Goal: Information Seeking & Learning: Learn about a topic

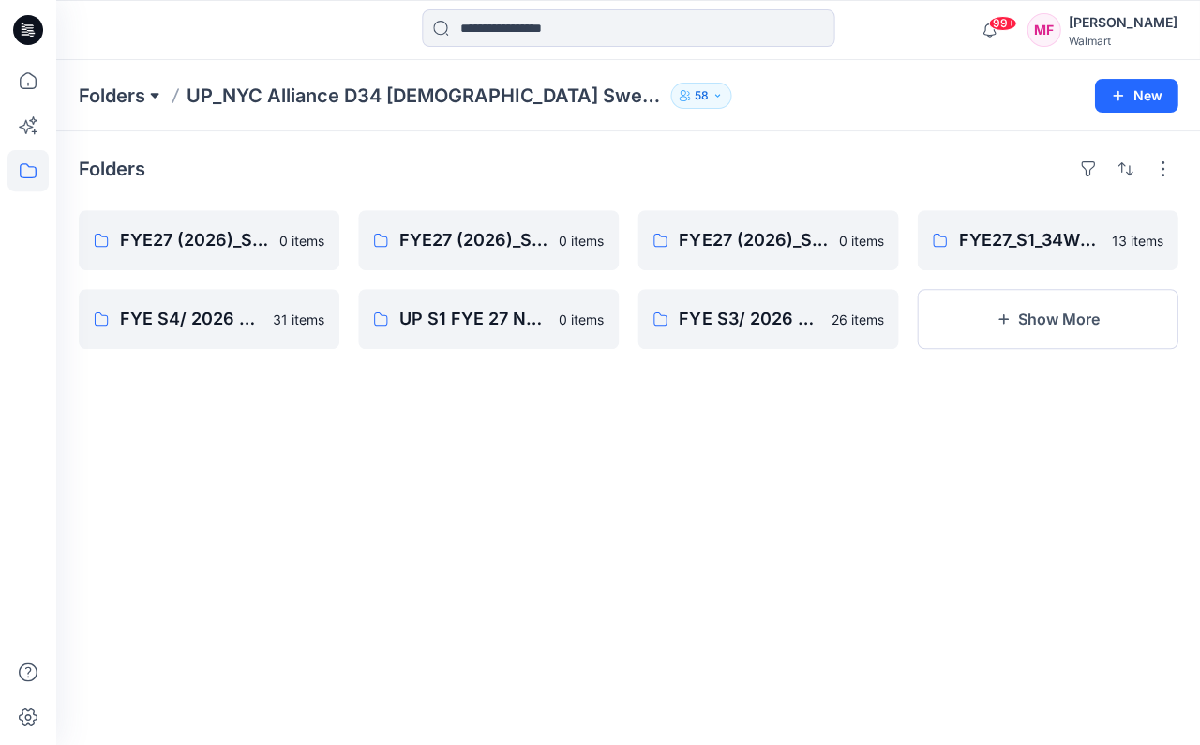
click at [154, 95] on button at bounding box center [154, 96] width 19 height 26
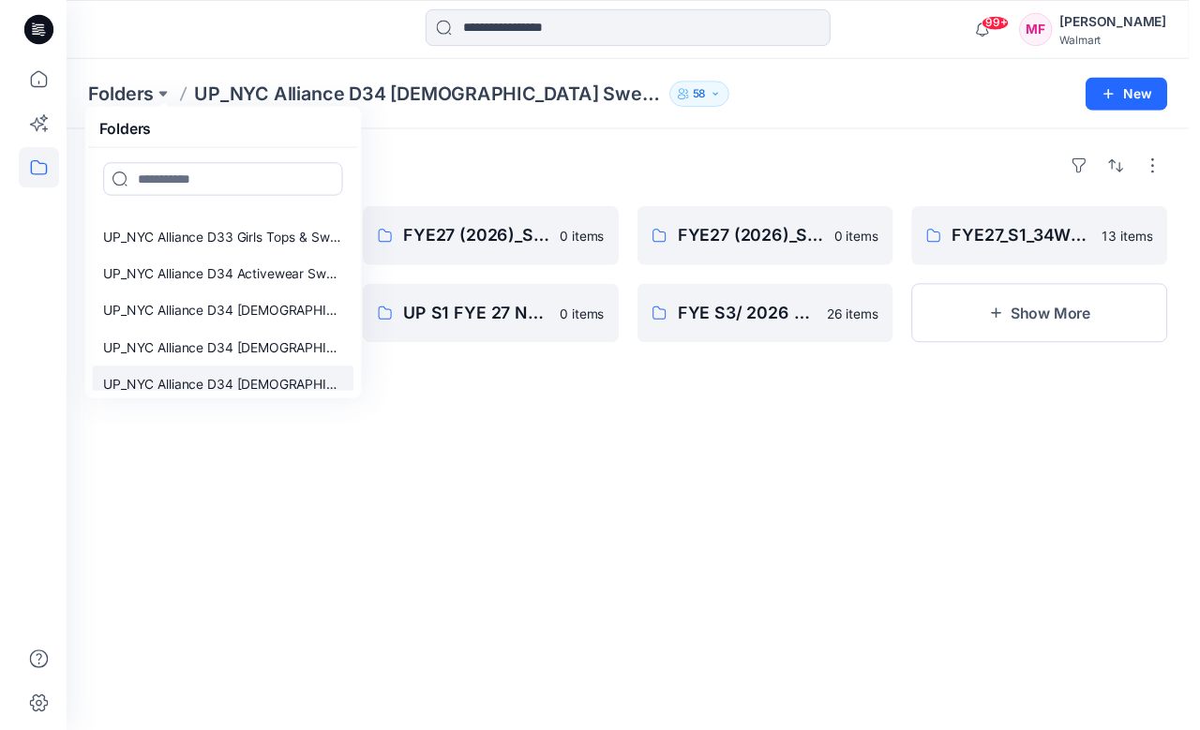
scroll to position [467, 0]
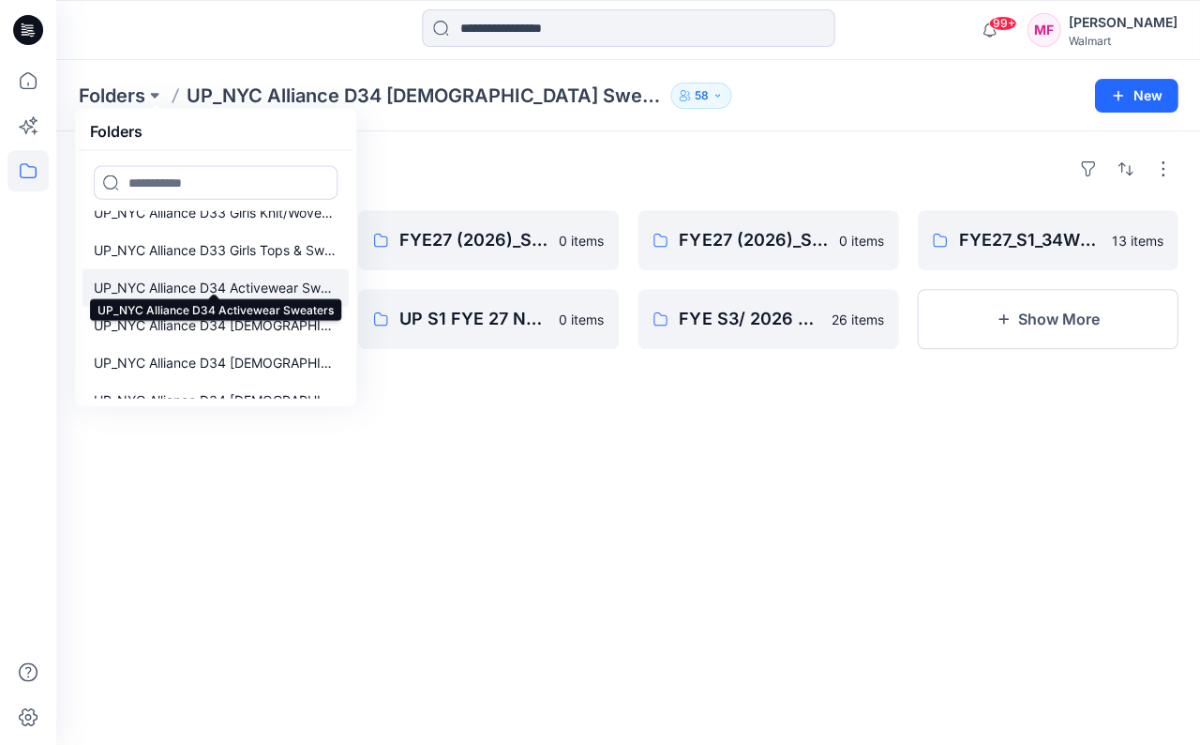
click at [176, 278] on p "UP_NYC Alliance D34 Activewear Sweaters" at bounding box center [216, 288] width 244 height 23
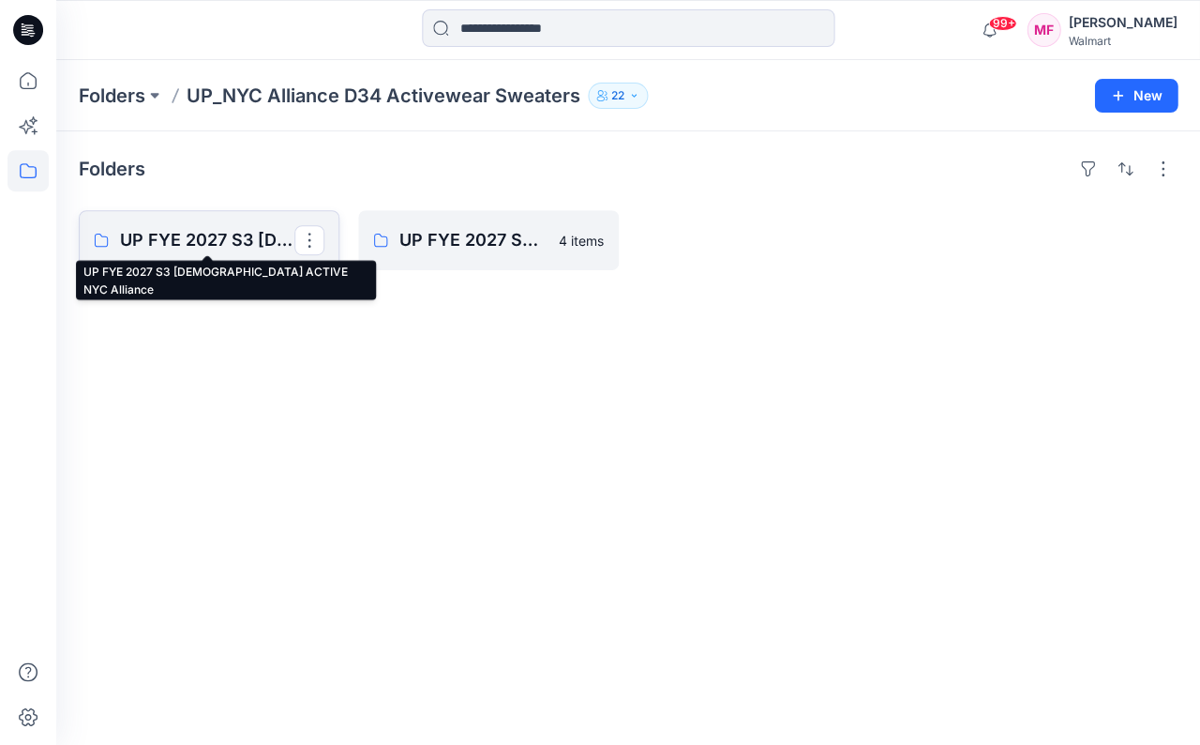
click at [222, 231] on p "UP FYE 2027 S3 [DEMOGRAPHIC_DATA] ACTIVE NYC Alliance" at bounding box center [207, 240] width 174 height 26
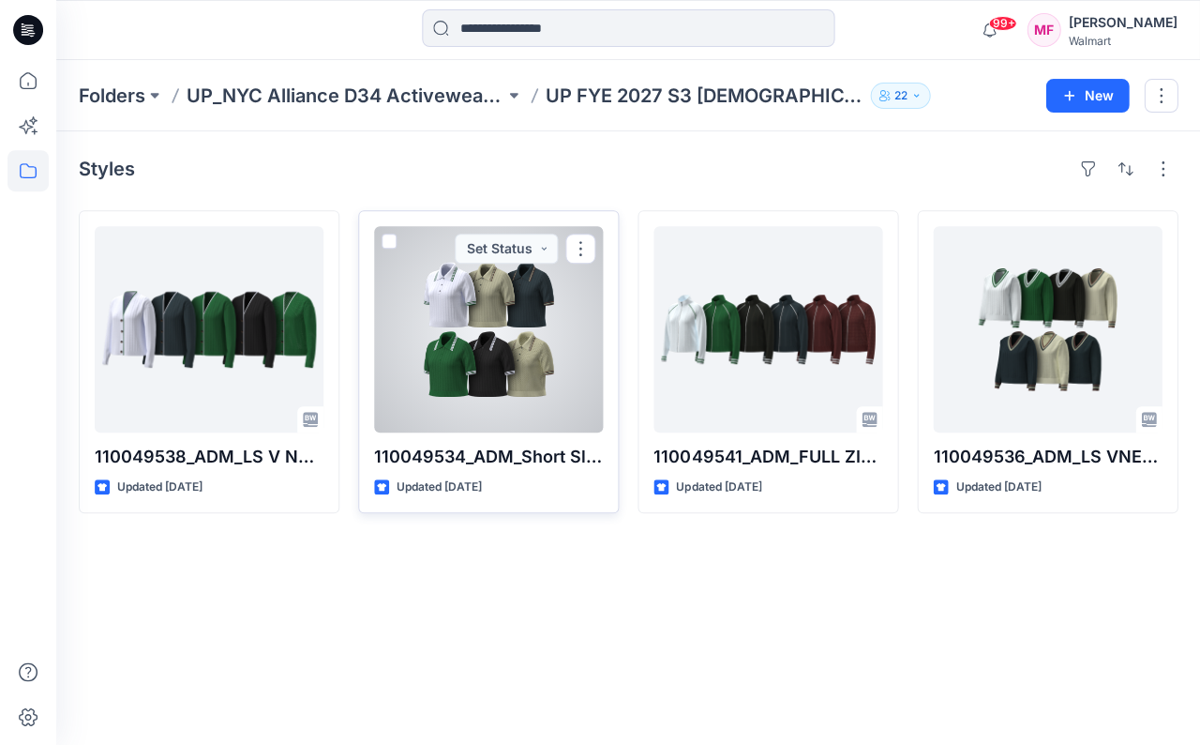
click at [514, 326] on div at bounding box center [488, 329] width 229 height 206
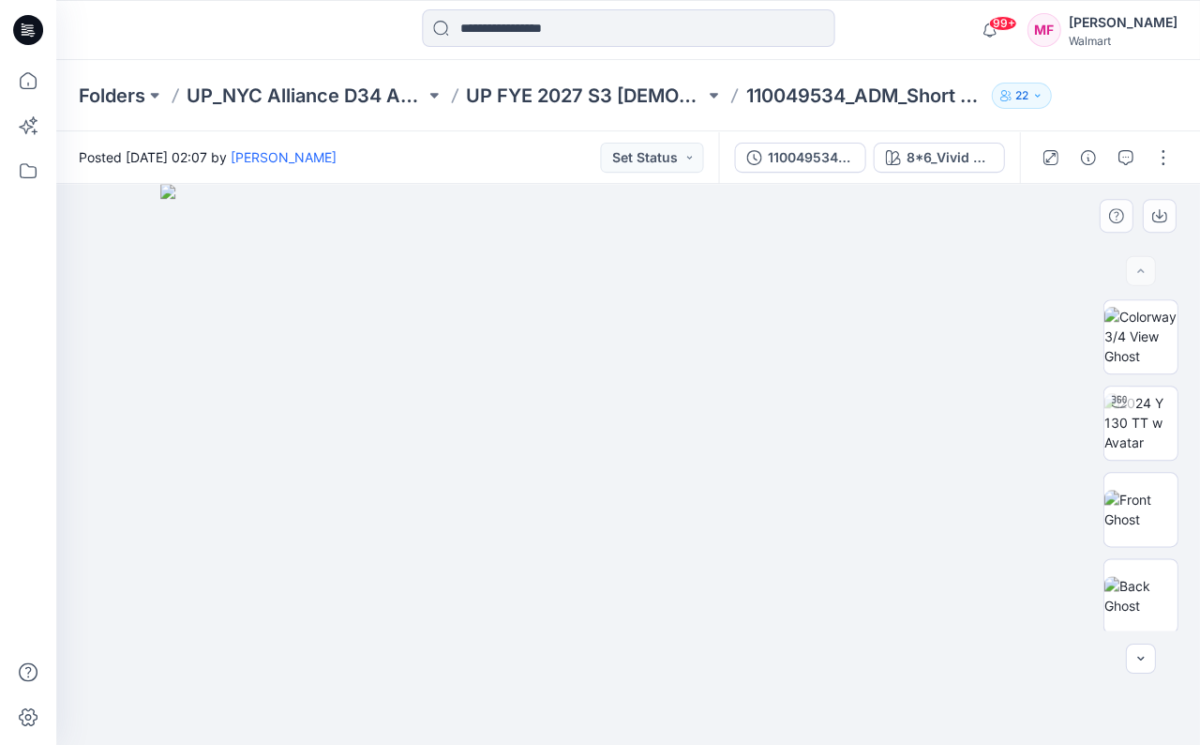
click at [815, 337] on img at bounding box center [627, 464] width 935 height 561
click at [966, 155] on div "8*6_Vivid White Combo 1" at bounding box center [949, 157] width 86 height 21
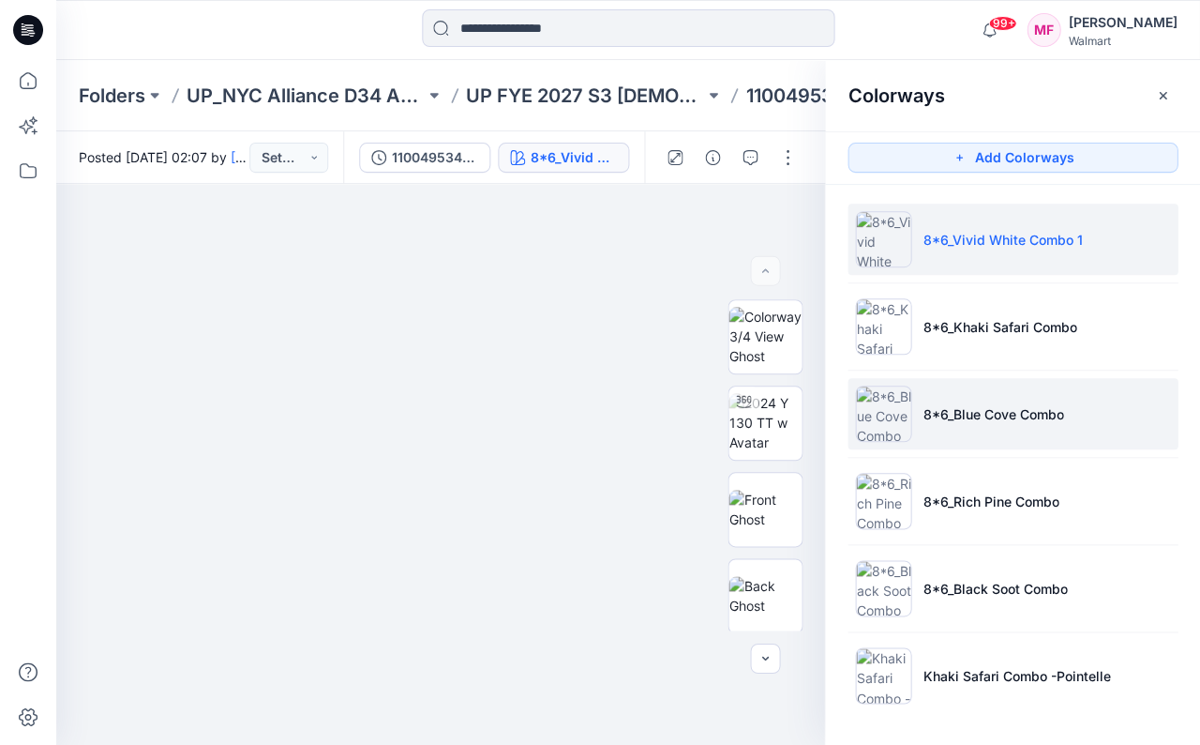
click at [1012, 406] on p "8*6_Blue Cove Combo" at bounding box center [993, 414] width 141 height 20
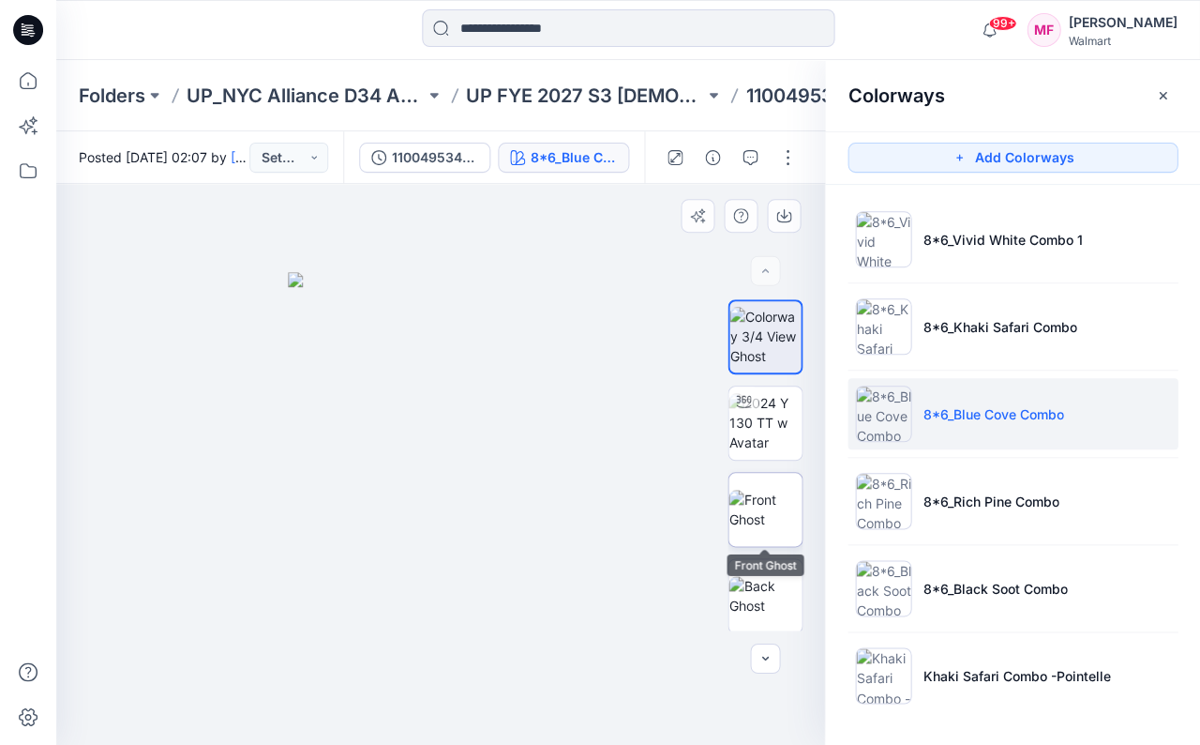
click at [760, 514] on img at bounding box center [765, 508] width 73 height 39
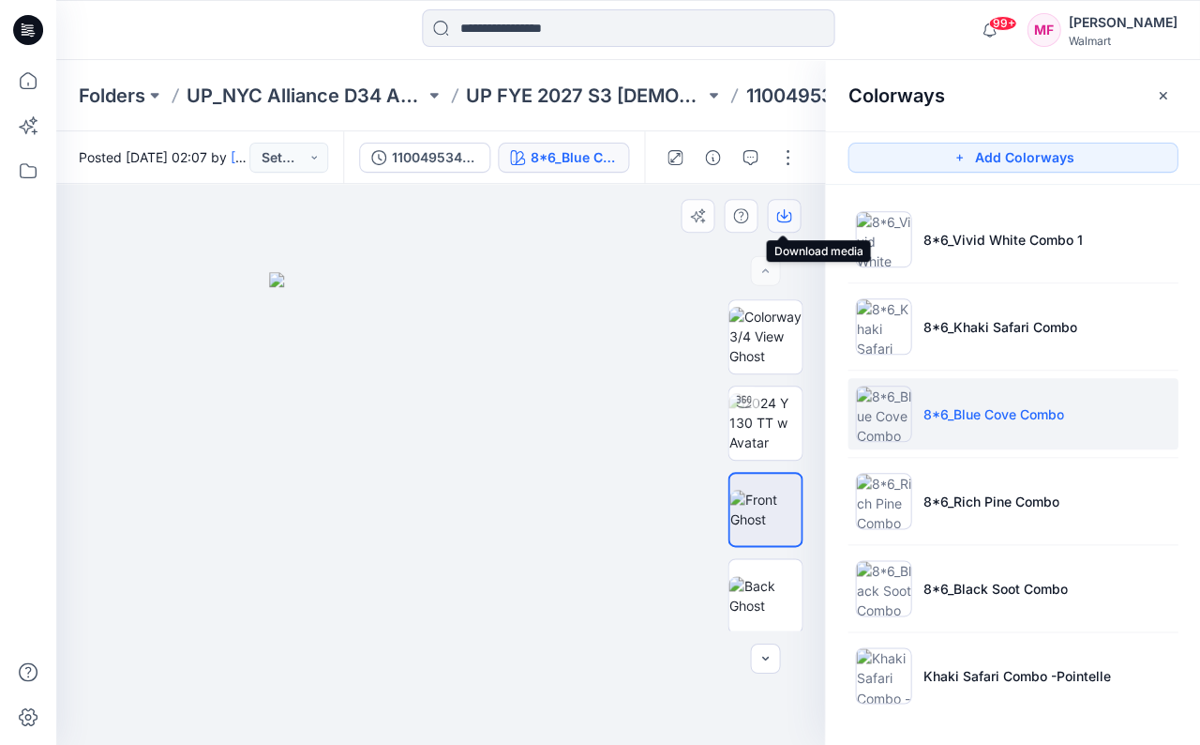
click at [781, 214] on icon "button" at bounding box center [783, 215] width 15 height 15
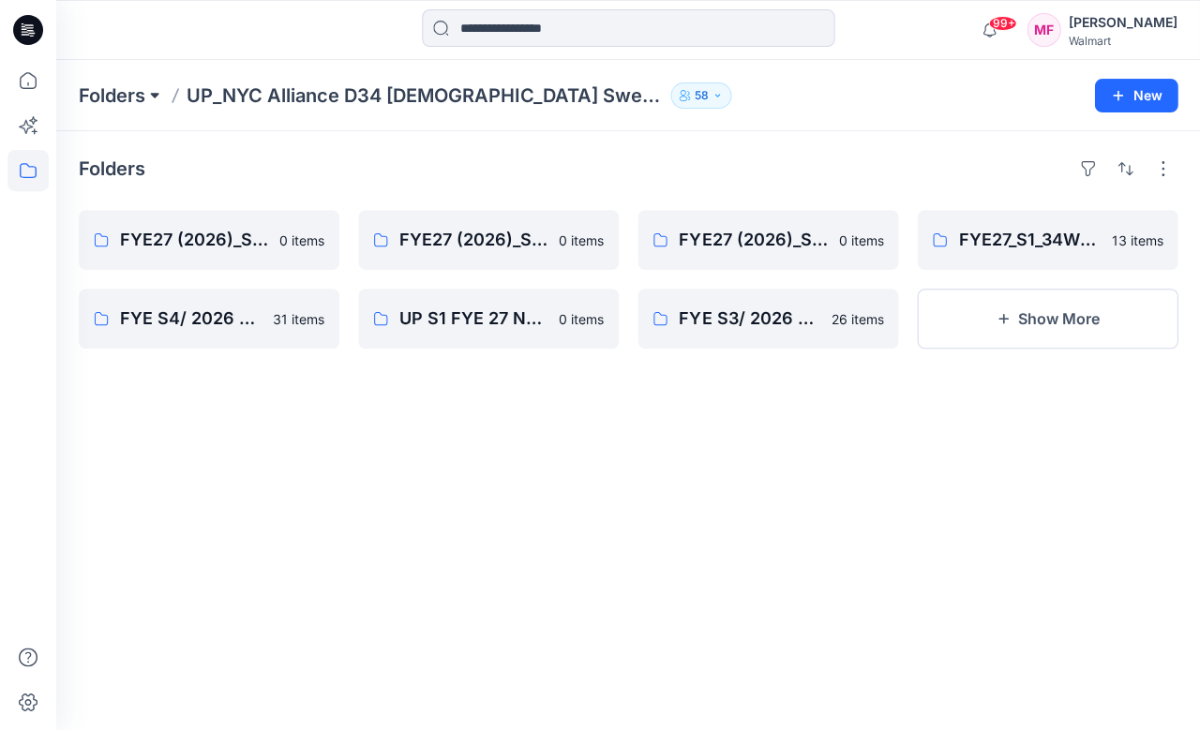
click at [156, 94] on button at bounding box center [154, 96] width 19 height 26
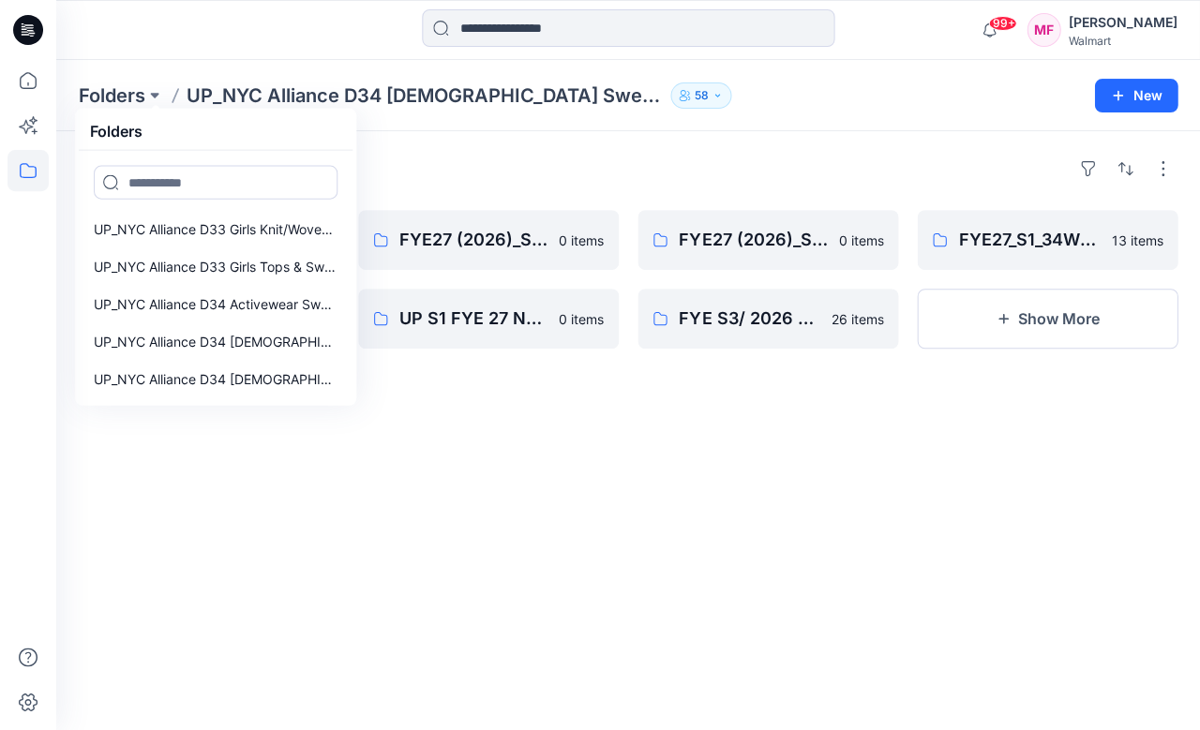
scroll to position [445, 0]
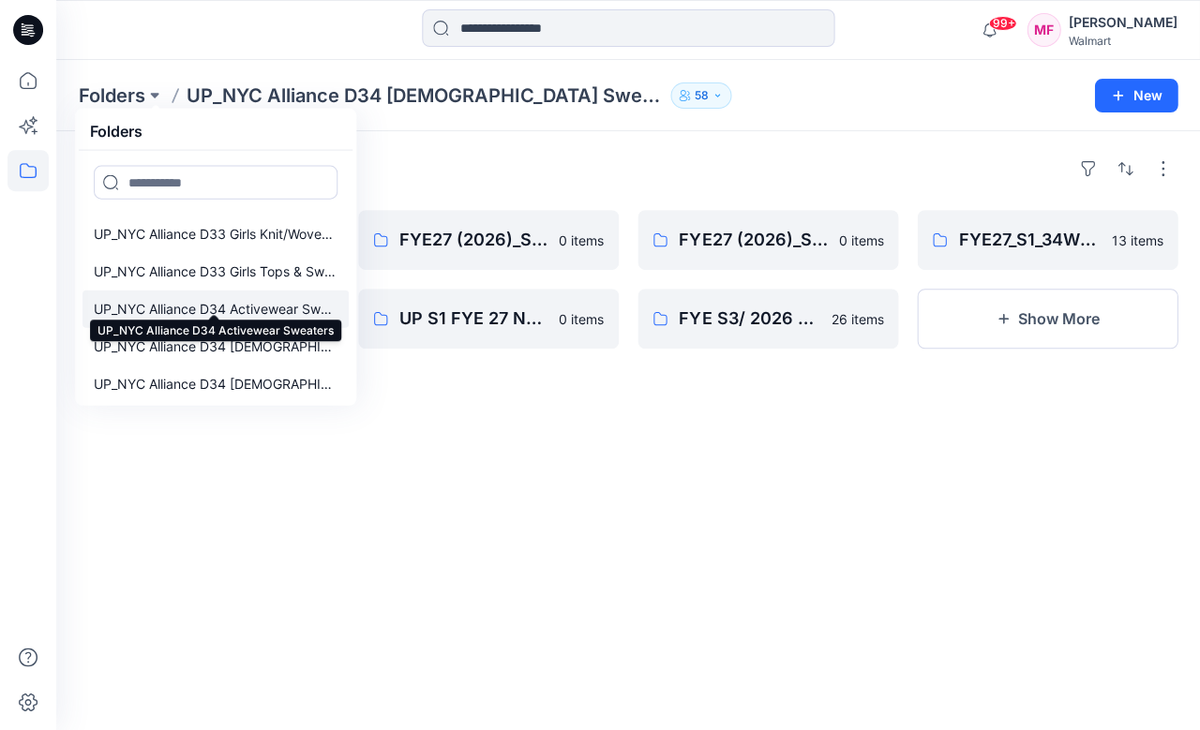
click at [263, 299] on p "UP_NYC Alliance D34 Activewear Sweaters" at bounding box center [216, 309] width 244 height 23
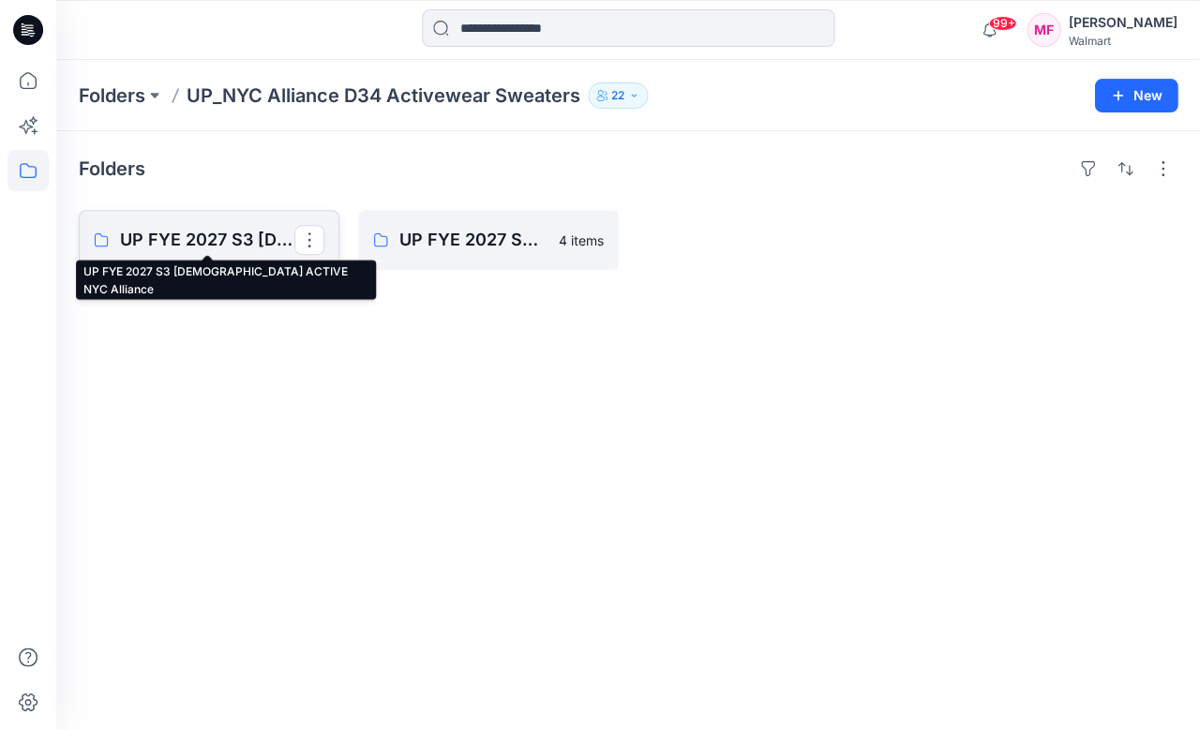
click at [206, 238] on p "UP FYE 2027 S3 [DEMOGRAPHIC_DATA] ACTIVE NYC Alliance" at bounding box center [207, 240] width 174 height 26
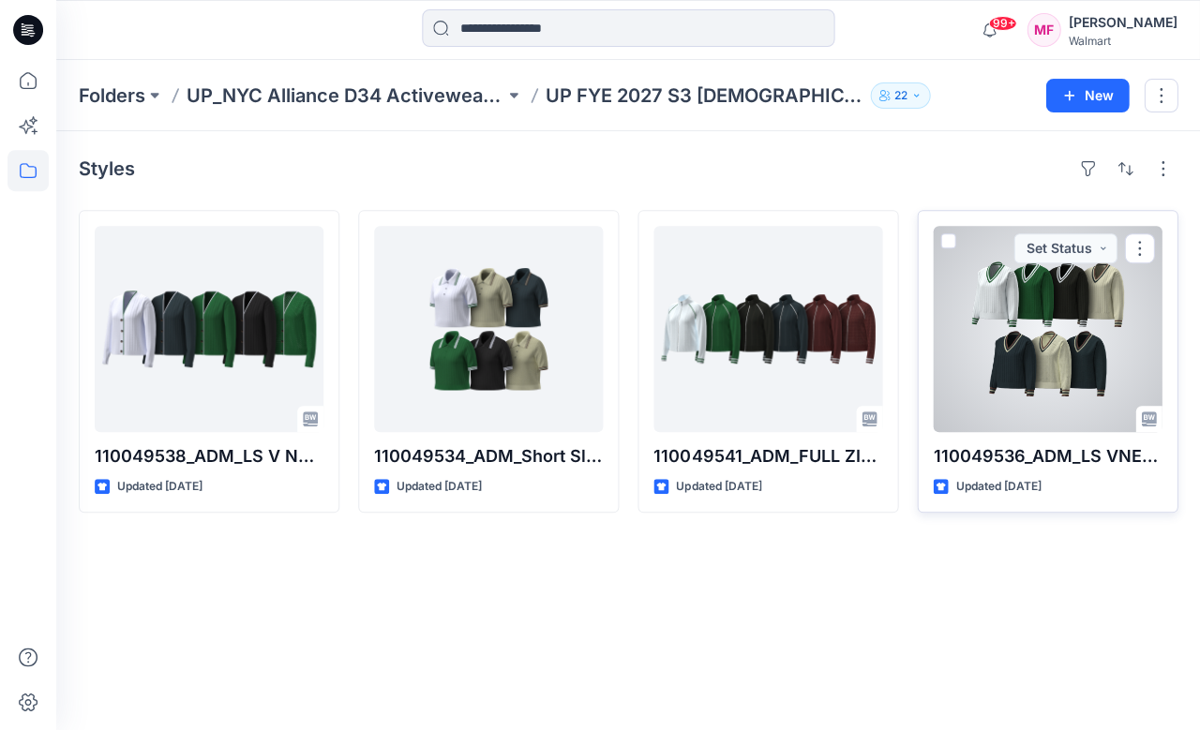
click at [1017, 321] on div at bounding box center [1047, 329] width 229 height 206
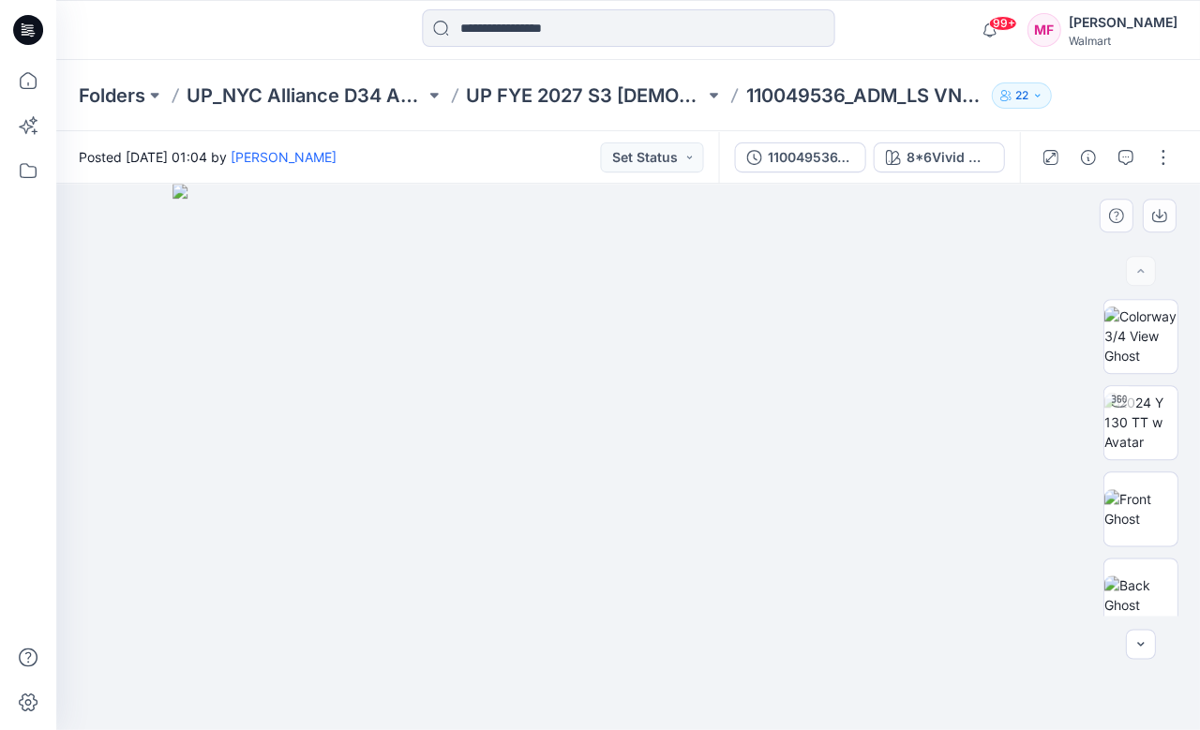
click at [668, 614] on img at bounding box center [628, 457] width 910 height 546
click at [946, 152] on div "8*6Vivid White Combo" at bounding box center [949, 157] width 86 height 21
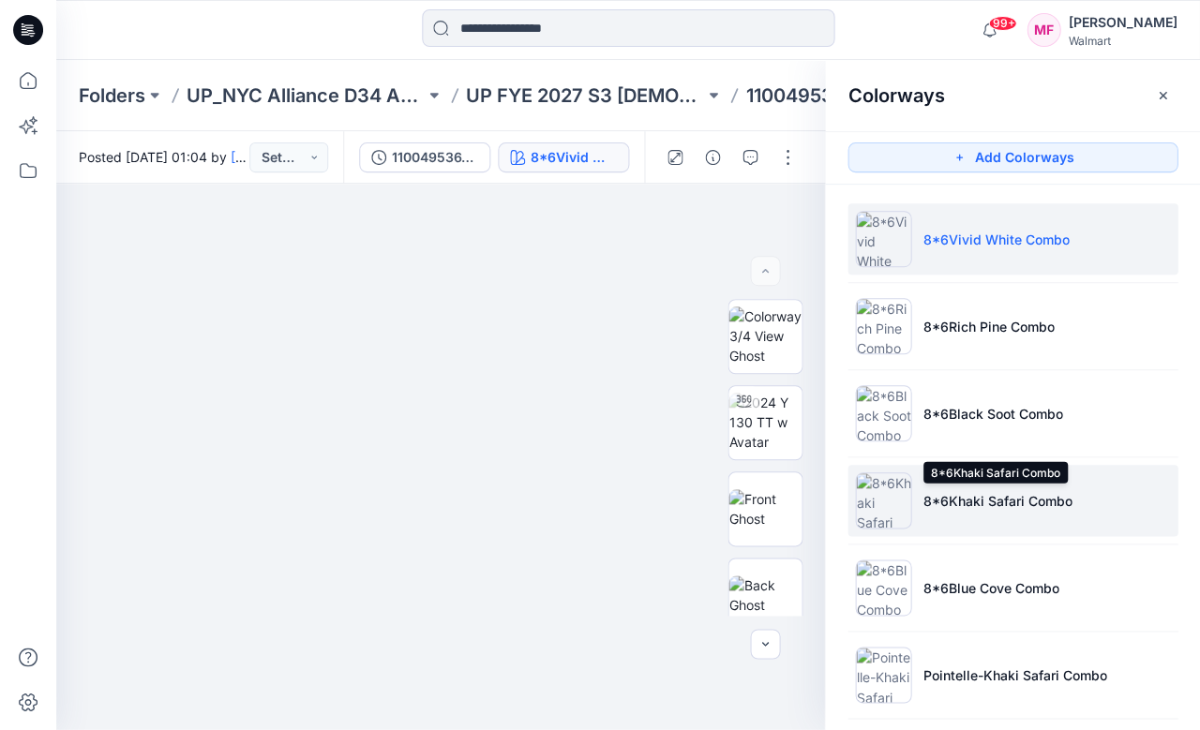
scroll to position [94, 0]
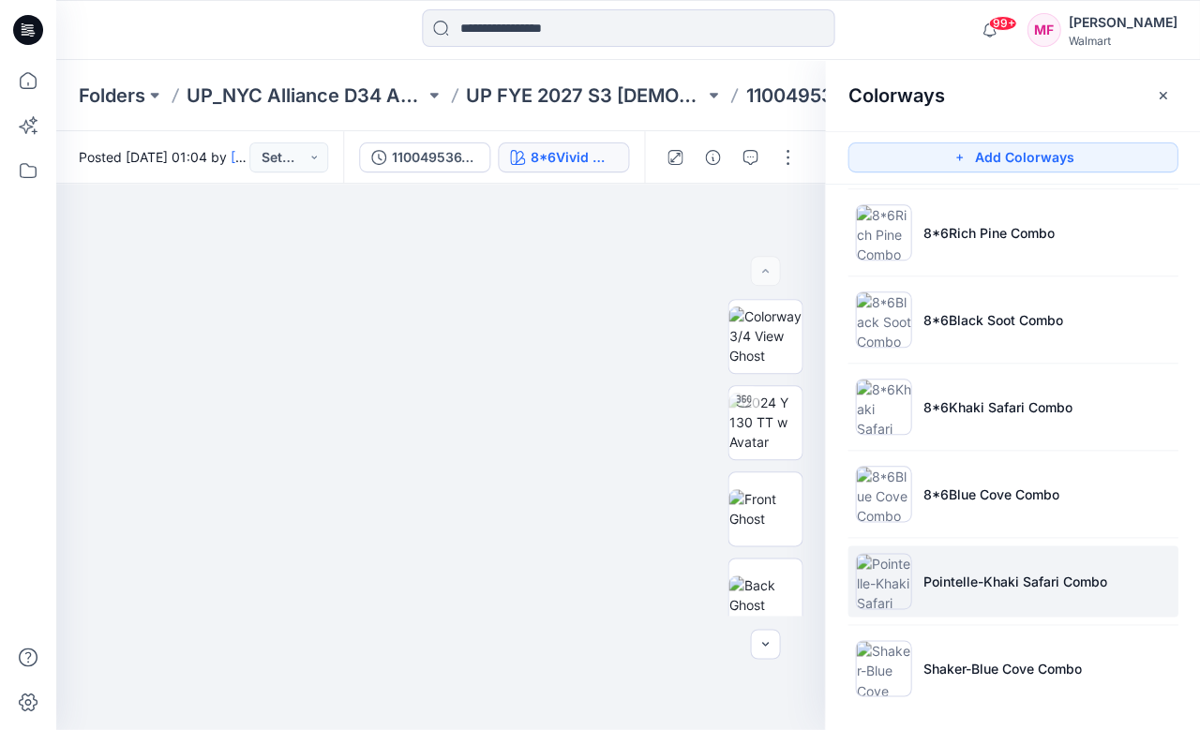
click at [958, 573] on p "Pointelle-Khaki Safari Combo" at bounding box center [1015, 582] width 184 height 20
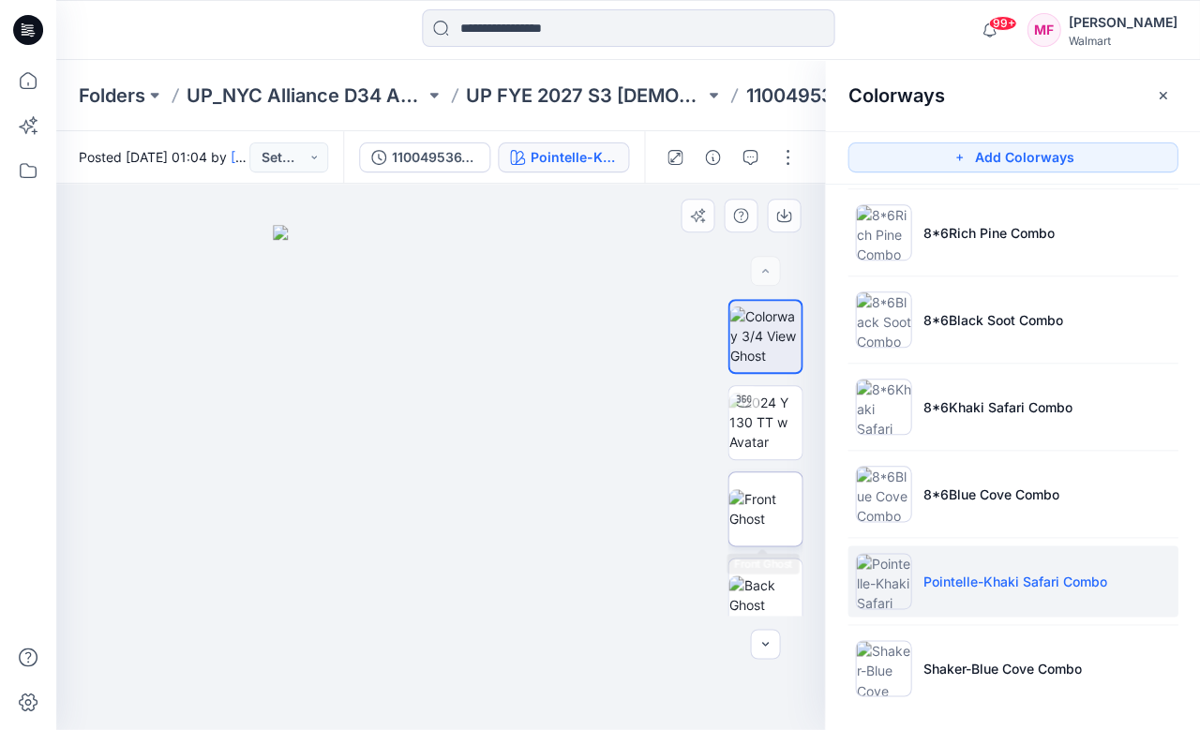
click at [780, 497] on img at bounding box center [765, 508] width 73 height 39
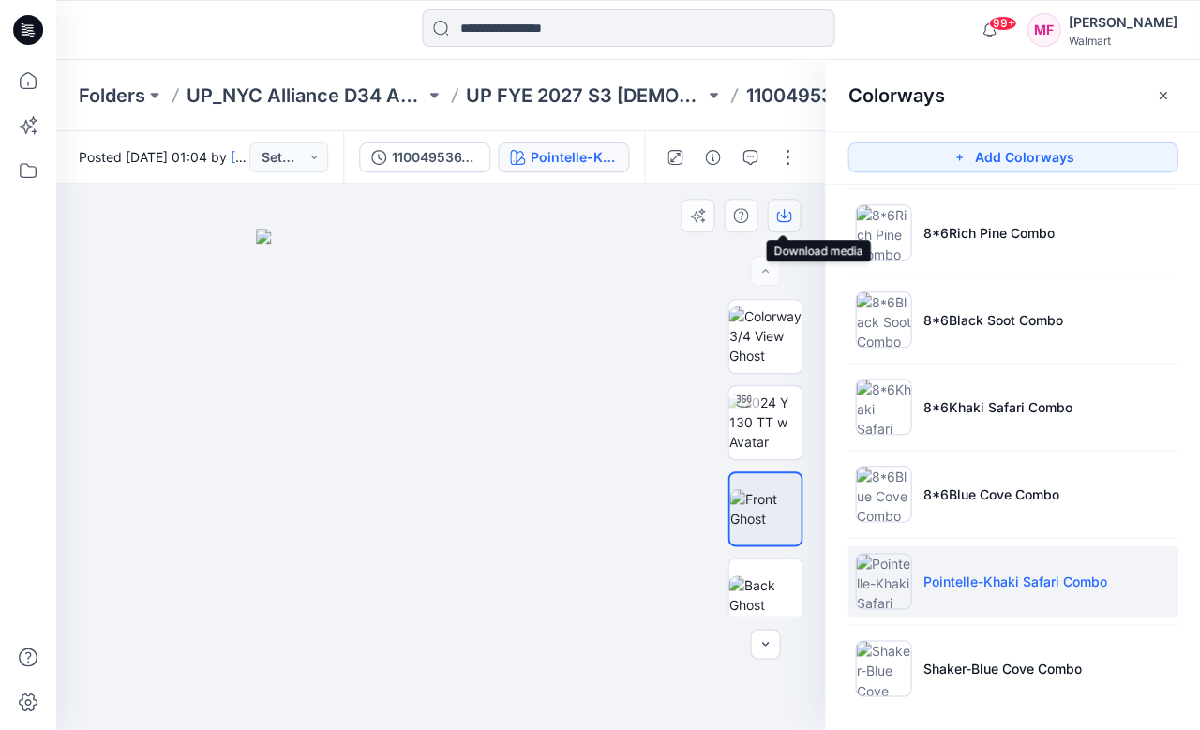
click at [781, 212] on icon "button" at bounding box center [783, 215] width 15 height 15
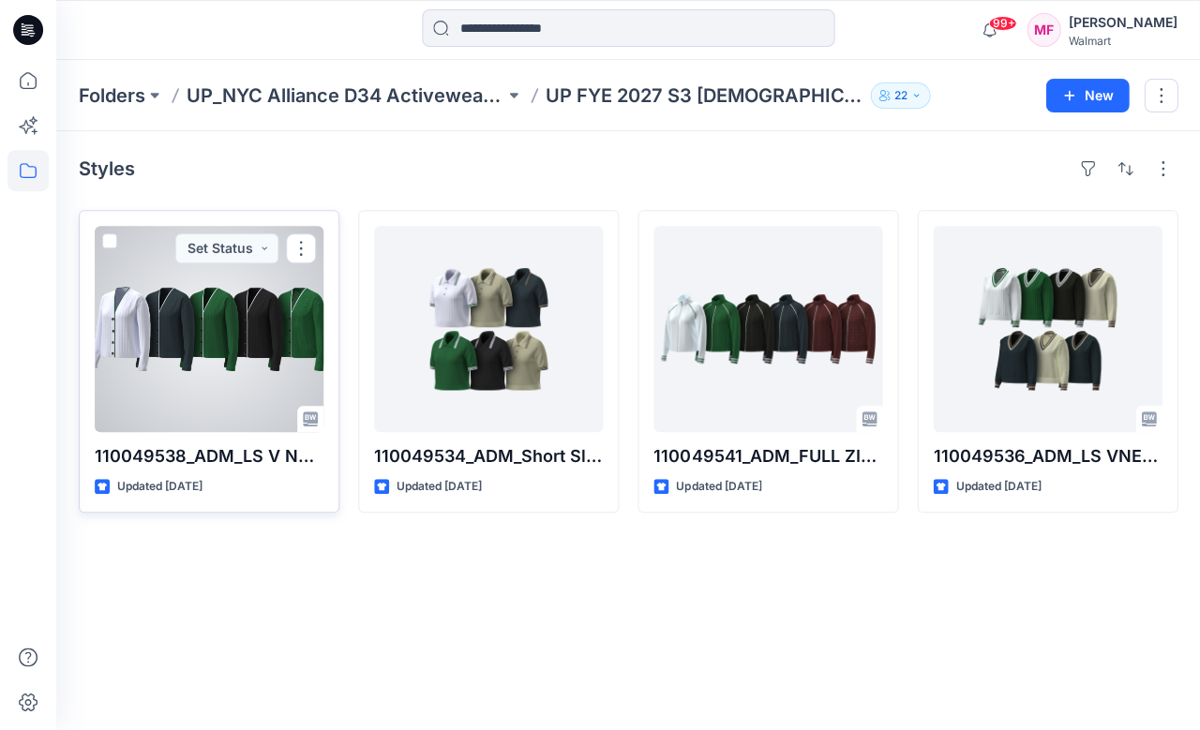
click at [193, 350] on div at bounding box center [209, 329] width 229 height 206
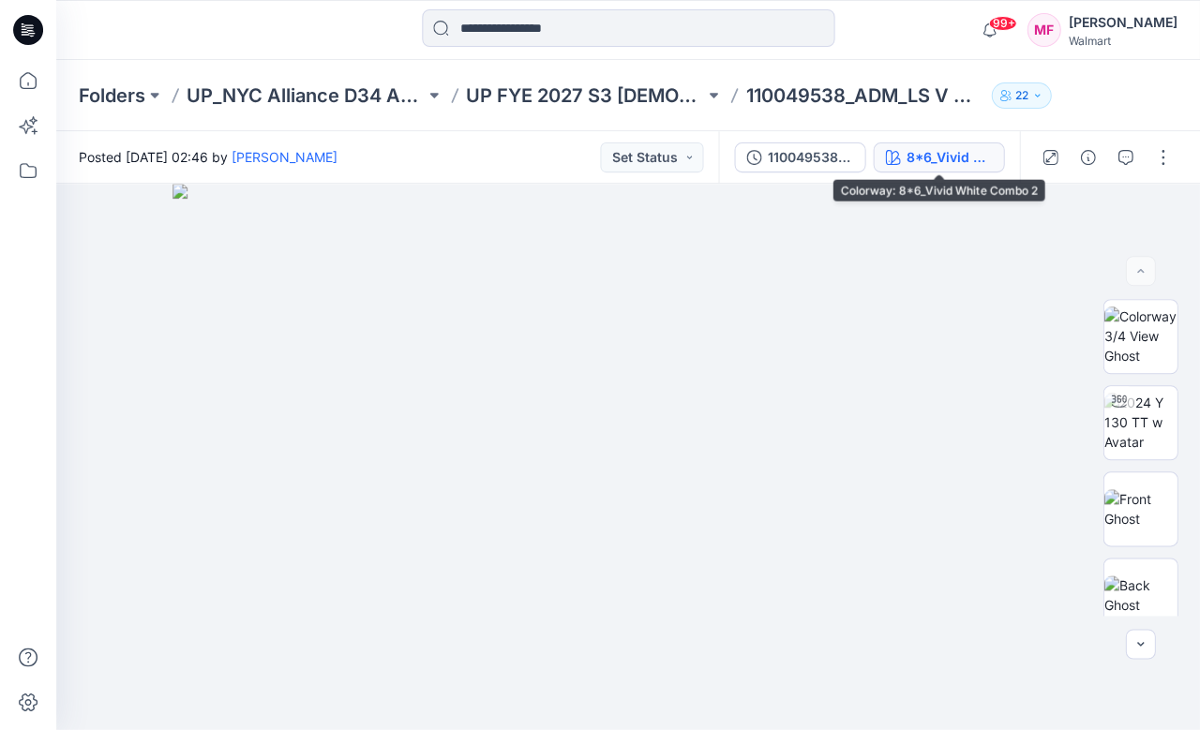
click at [950, 154] on div "8*6_Vivid White Combo 2" at bounding box center [949, 157] width 86 height 21
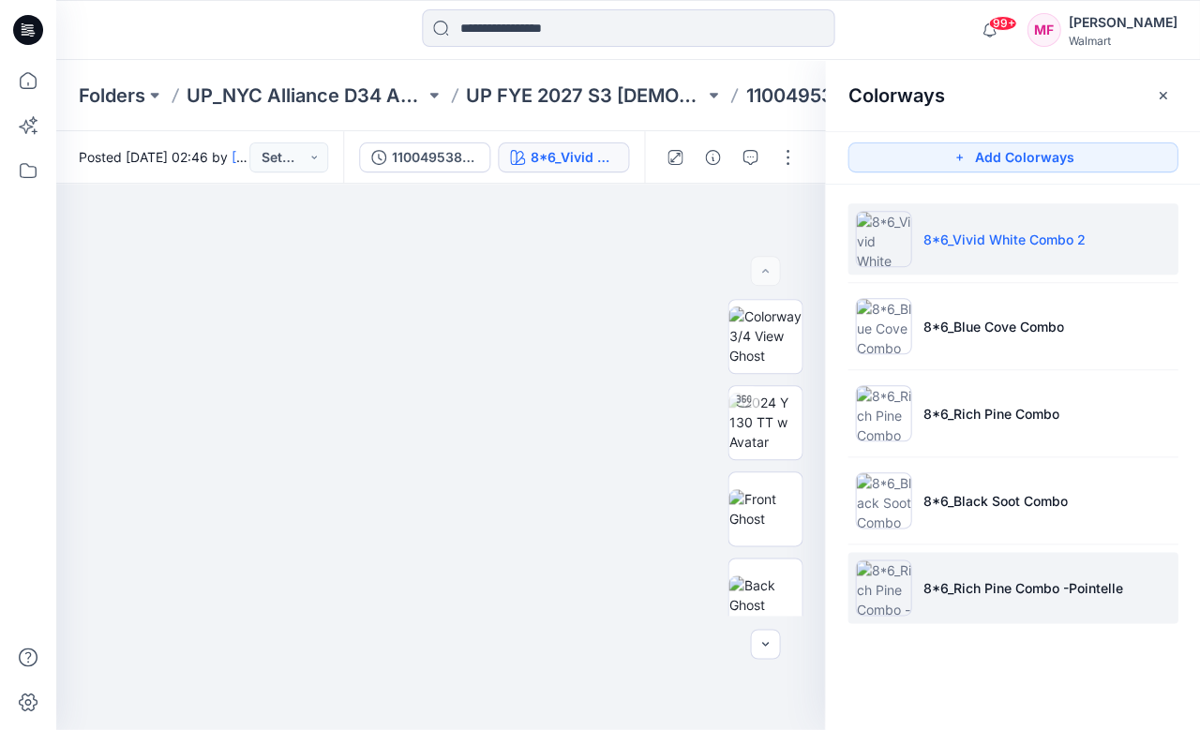
click at [957, 589] on p "8*6_Rich Pine Combo -Pointelle" at bounding box center [1023, 589] width 200 height 20
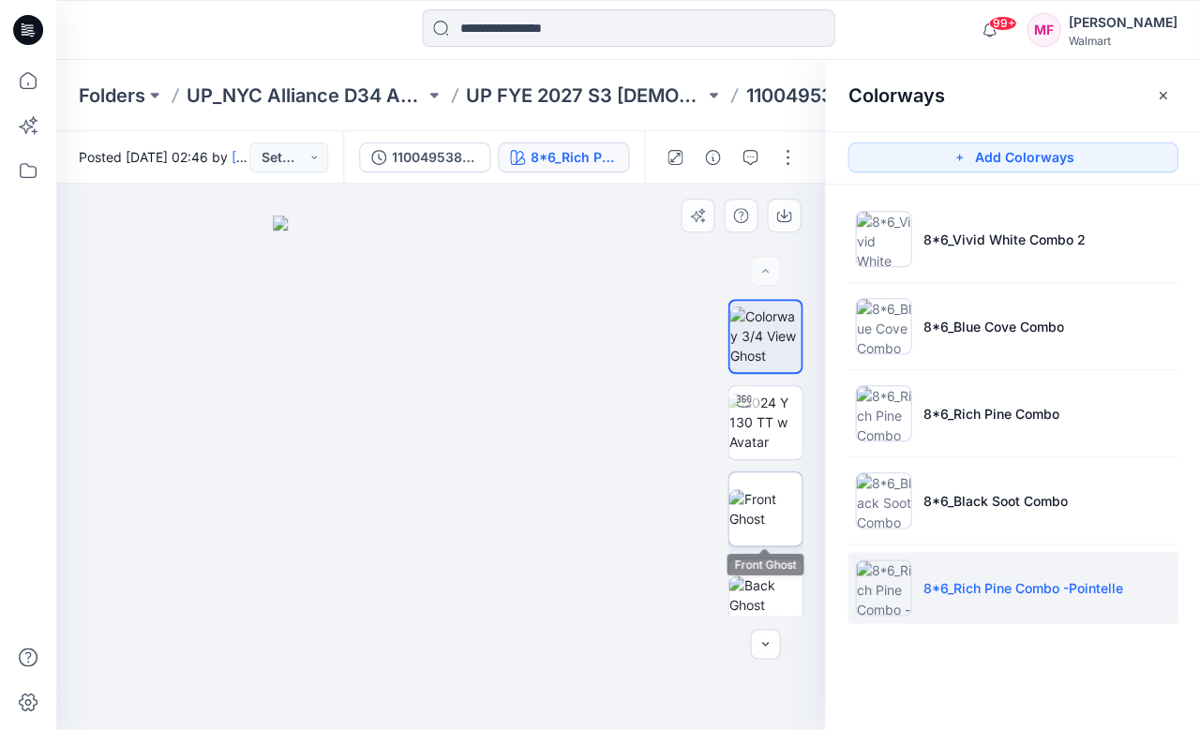
click at [764, 499] on img at bounding box center [765, 508] width 73 height 39
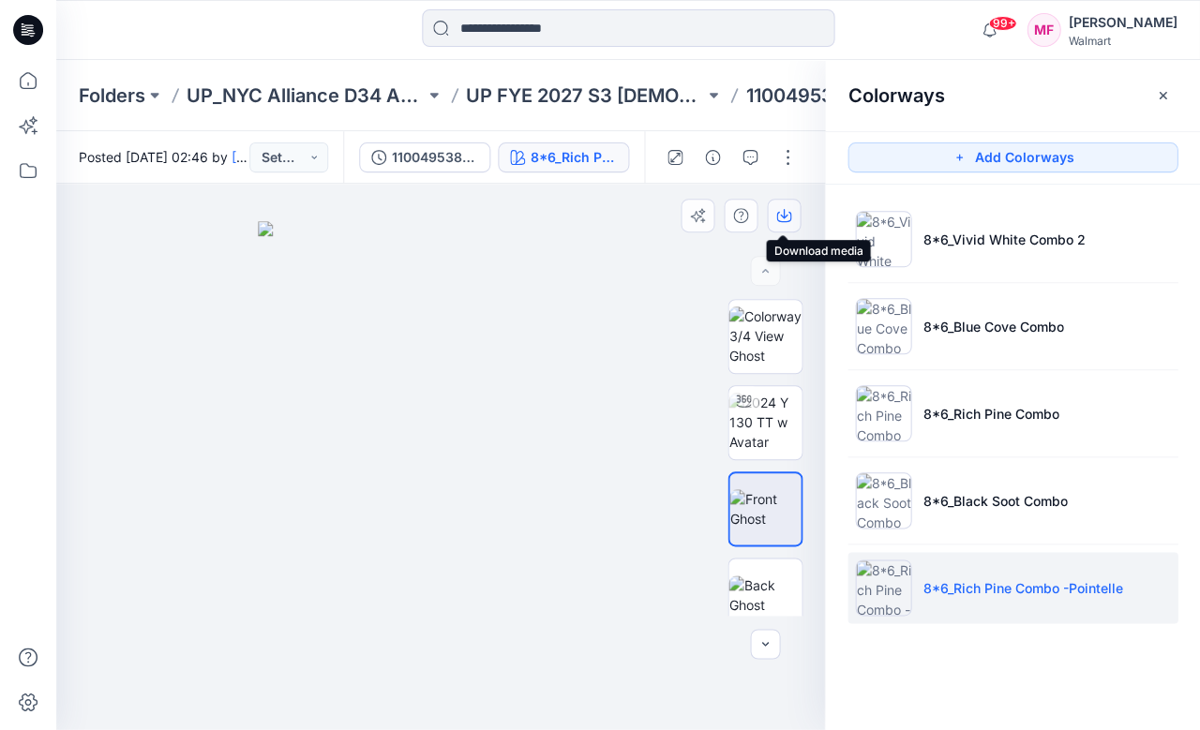
click at [783, 216] on icon "button" at bounding box center [784, 213] width 8 height 9
